Goal: Find specific page/section: Find specific page/section

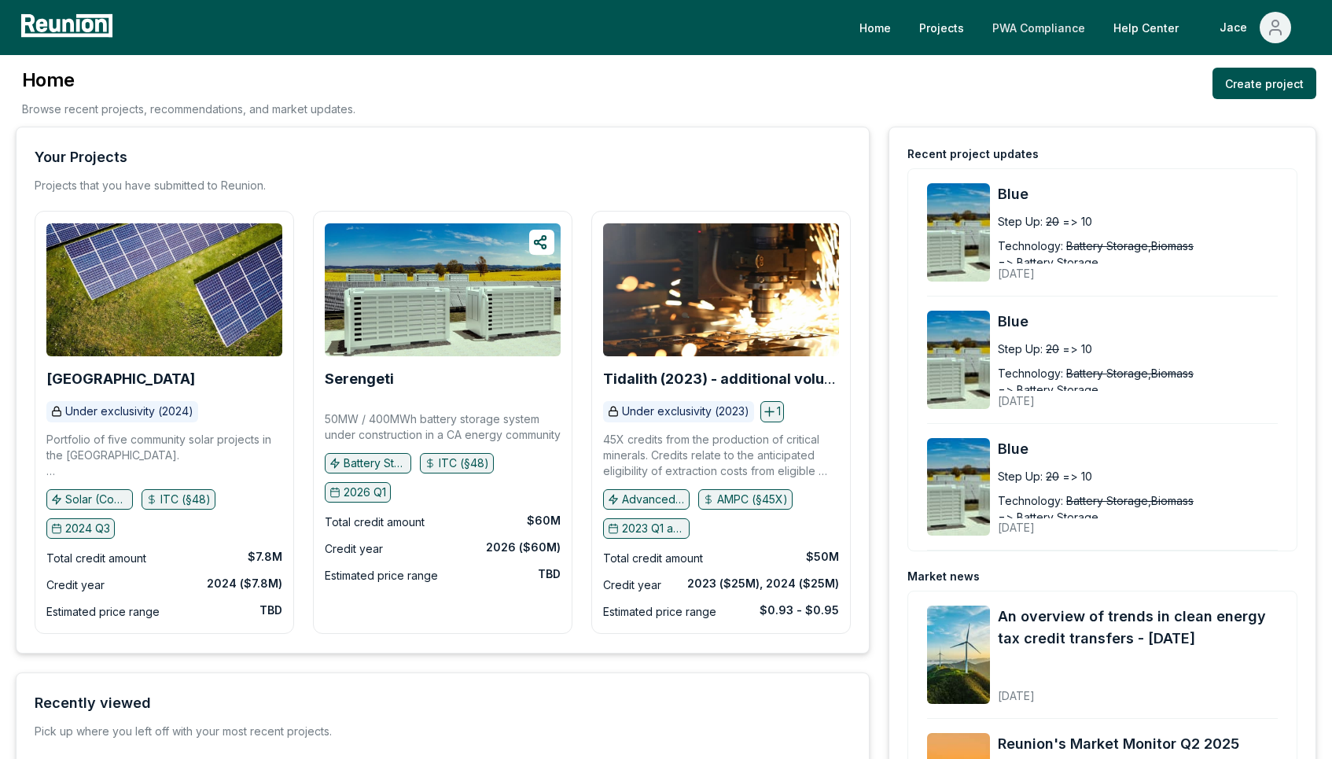
click at [1024, 28] on link "PWA Compliance" at bounding box center [1039, 27] width 118 height 31
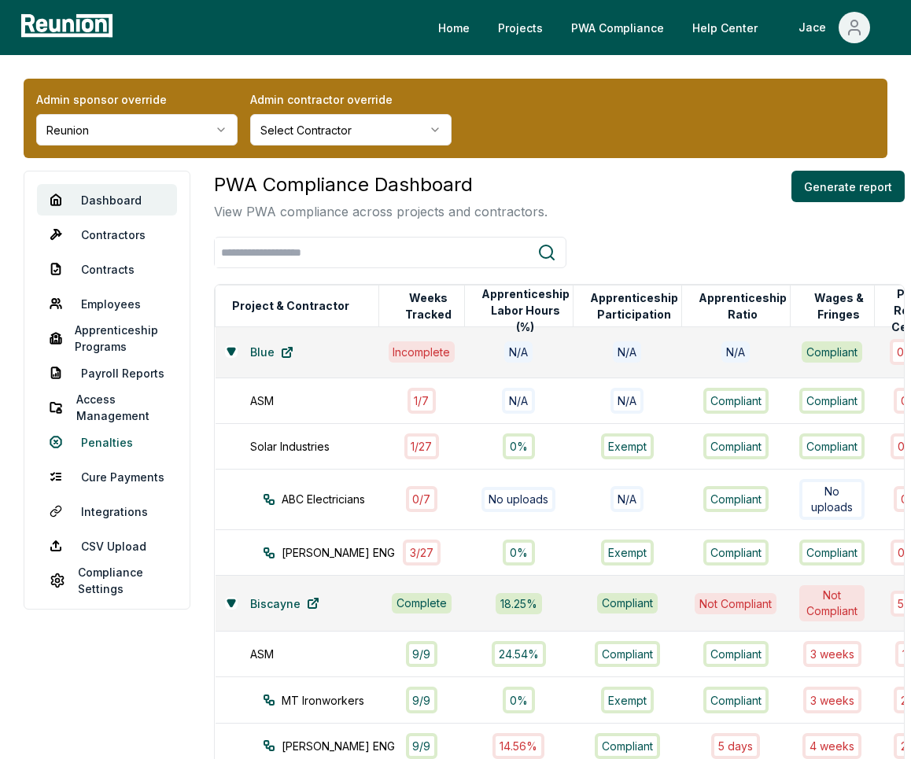
click at [103, 448] on link "Penalties" at bounding box center [107, 441] width 140 height 31
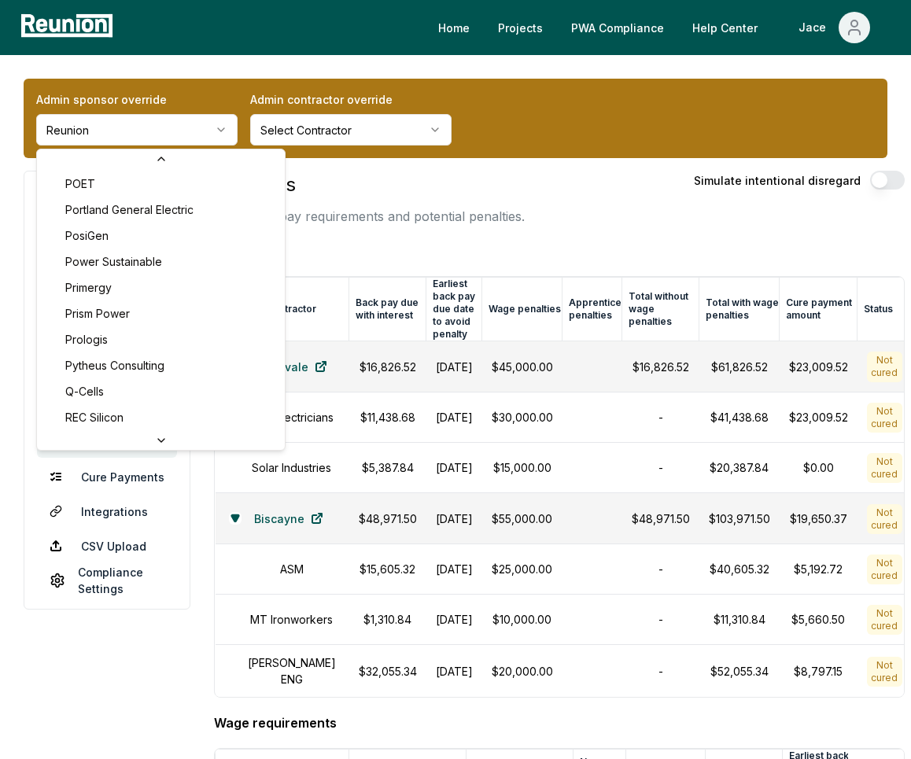
scroll to position [4697, 0]
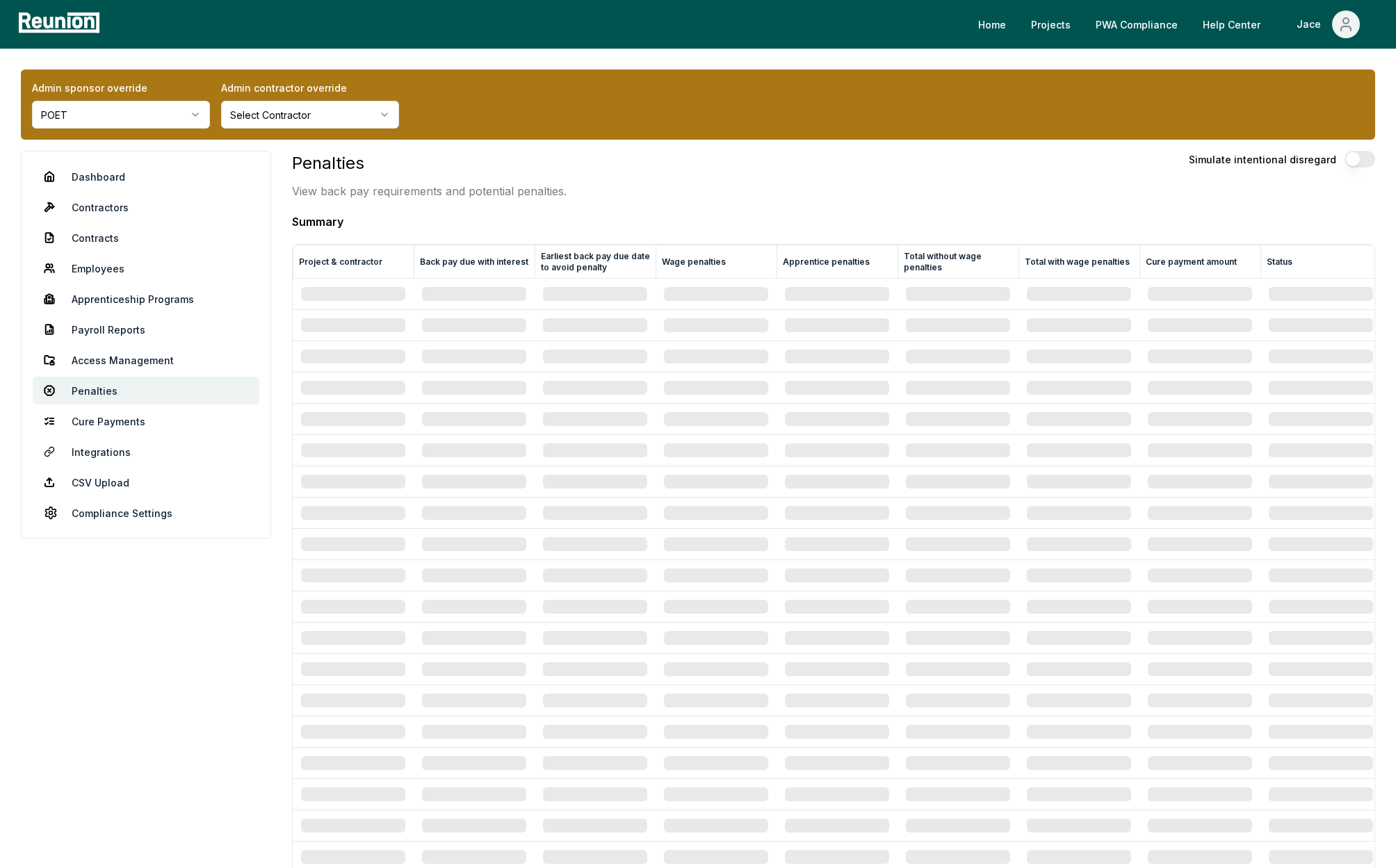
click at [805, 110] on div "Admin sponsor override POET Admin contractor override Select Contractor" at bounding box center [698, 104] width 1354 height 70
